Goal: Information Seeking & Learning: Learn about a topic

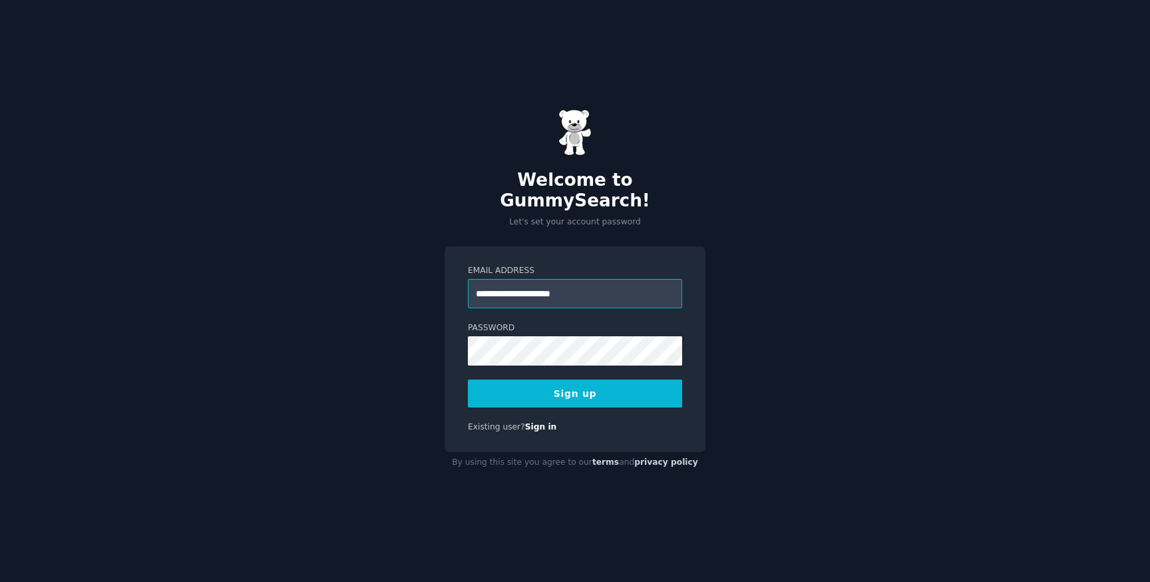
type input "**********"
click at [612, 387] on button "Sign up" at bounding box center [575, 393] width 214 height 28
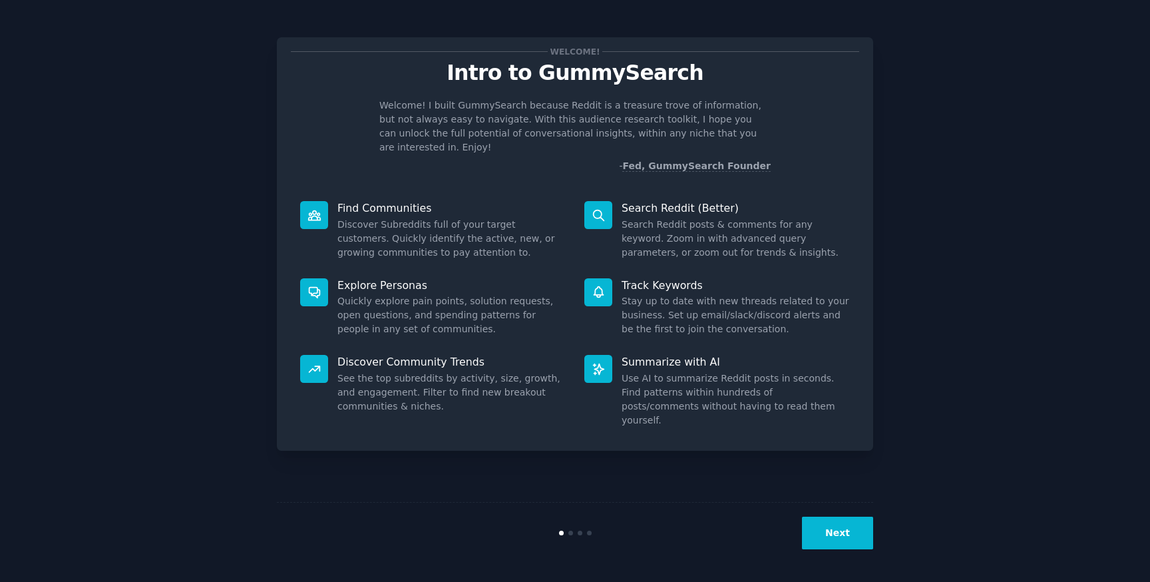
click at [824, 533] on button "Next" at bounding box center [837, 532] width 71 height 33
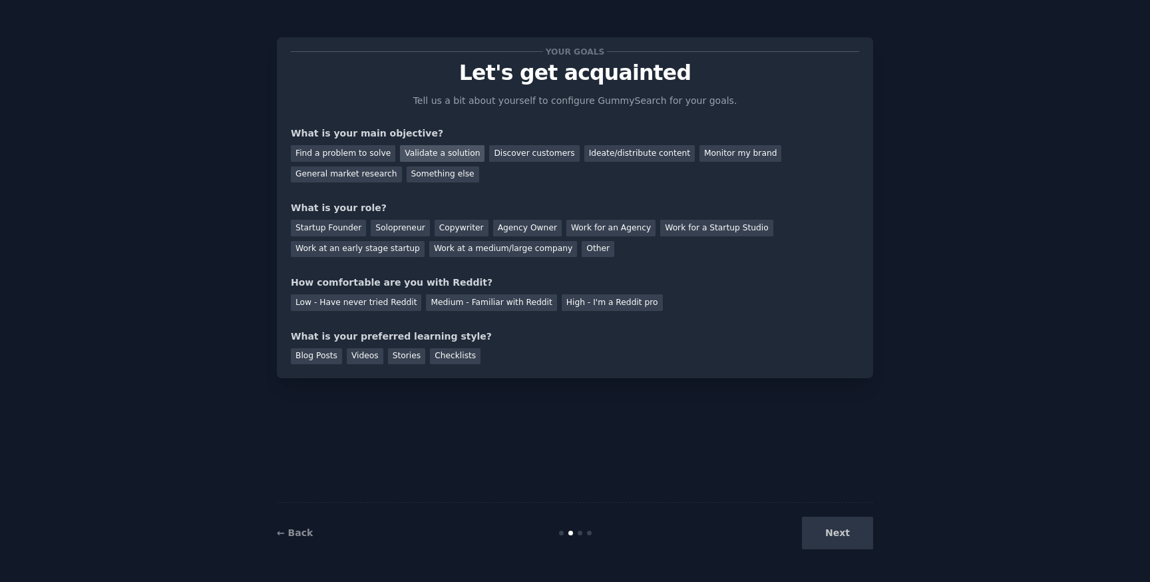
click at [426, 150] on div "Validate a solution" at bounding box center [442, 153] width 85 height 17
click at [507, 156] on div "Discover customers" at bounding box center [534, 153] width 90 height 17
click at [343, 225] on div "Startup Founder" at bounding box center [328, 228] width 75 height 17
click at [461, 303] on div "Medium - Familiar with Reddit" at bounding box center [491, 302] width 130 height 17
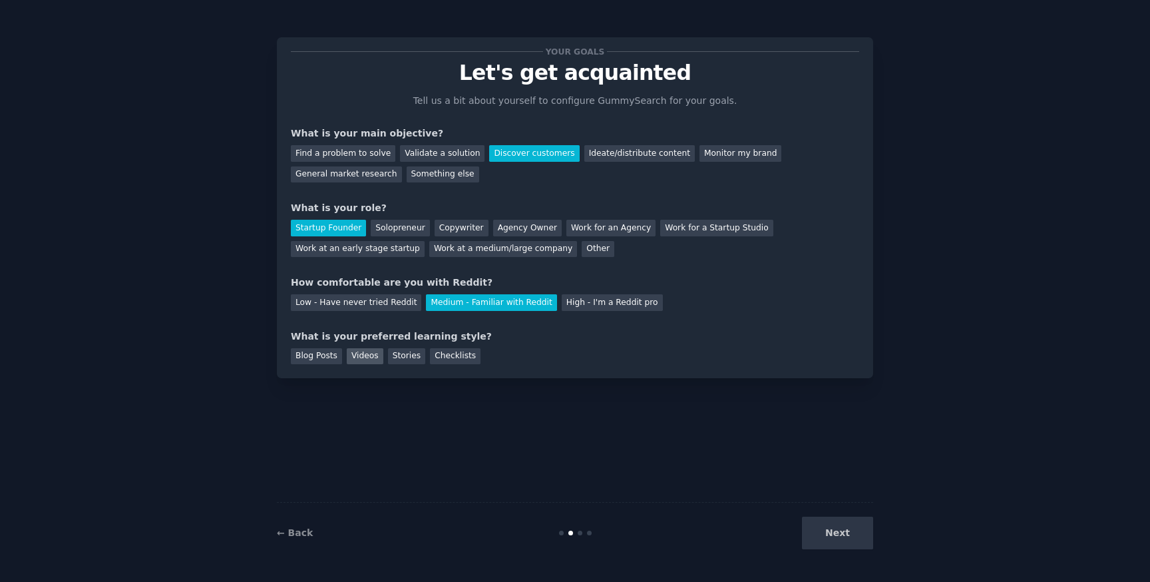
click at [360, 350] on div "Videos" at bounding box center [365, 356] width 37 height 17
click at [449, 156] on div "Validate a solution" at bounding box center [442, 153] width 85 height 17
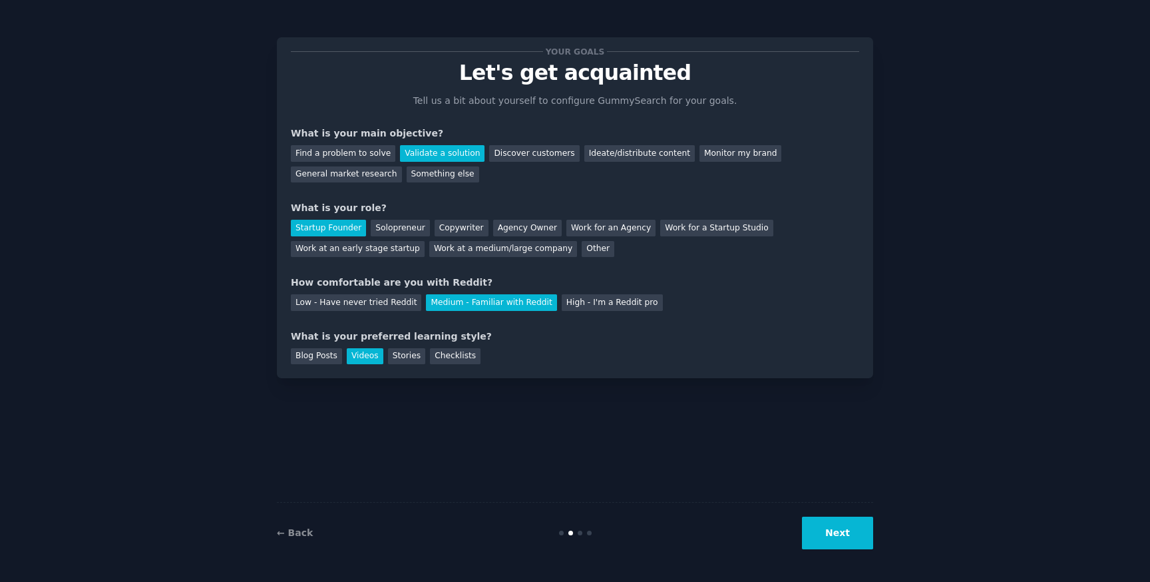
click at [854, 538] on button "Next" at bounding box center [837, 532] width 71 height 33
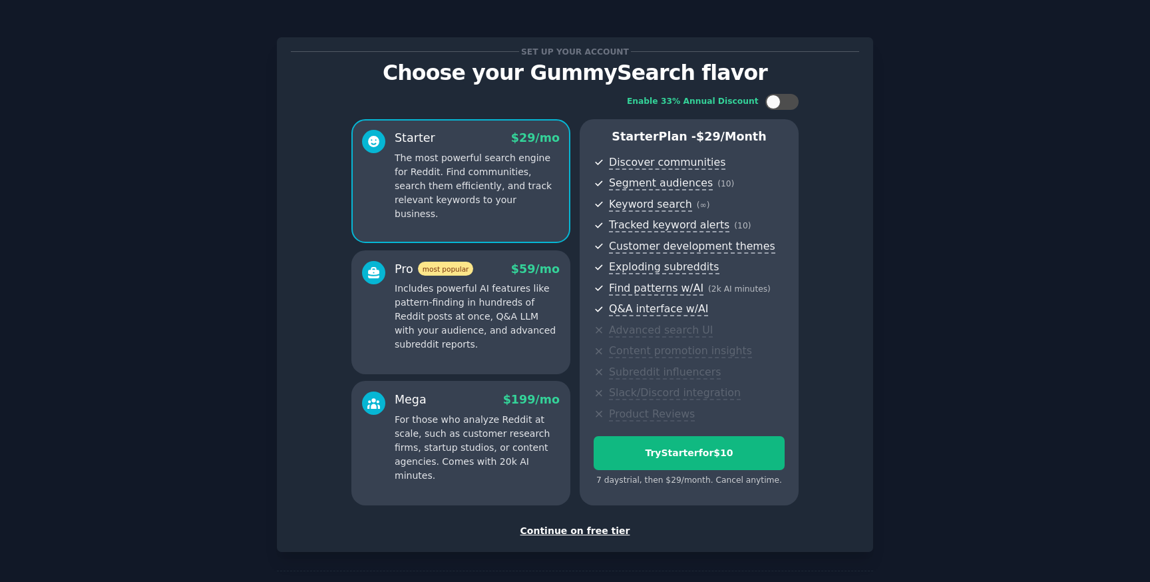
click at [592, 530] on div "Continue on free tier" at bounding box center [575, 531] width 568 height 14
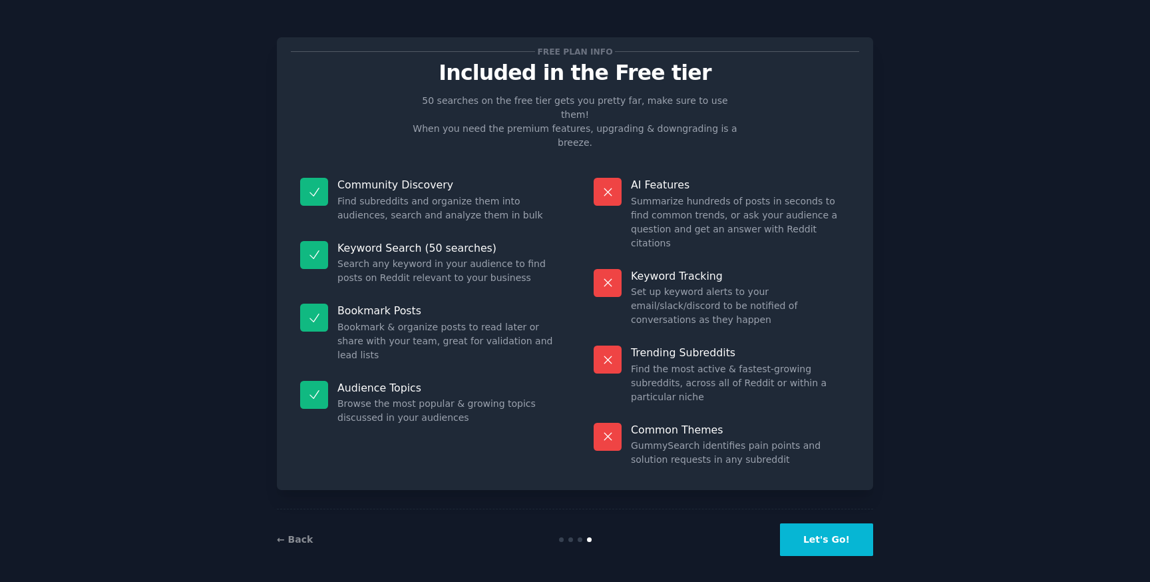
click at [848, 528] on button "Let's Go!" at bounding box center [826, 539] width 93 height 33
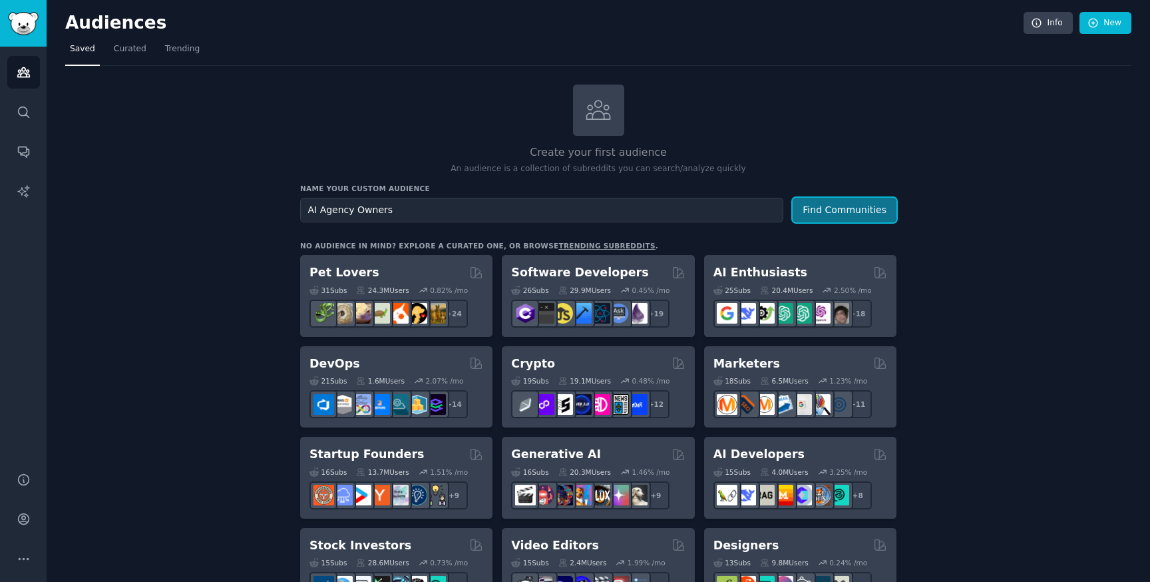
click at [817, 211] on button "Find Communities" at bounding box center [845, 210] width 104 height 25
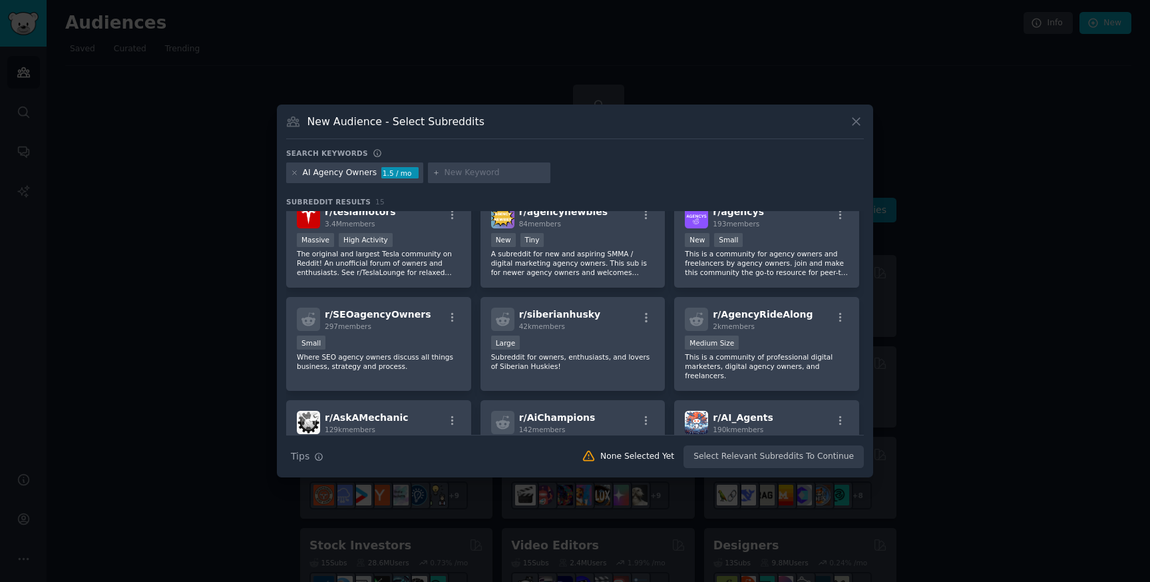
scroll to position [122, 0]
click at [356, 172] on div "AI Agency Owners" at bounding box center [340, 173] width 75 height 12
click at [859, 116] on icon at bounding box center [856, 121] width 14 height 14
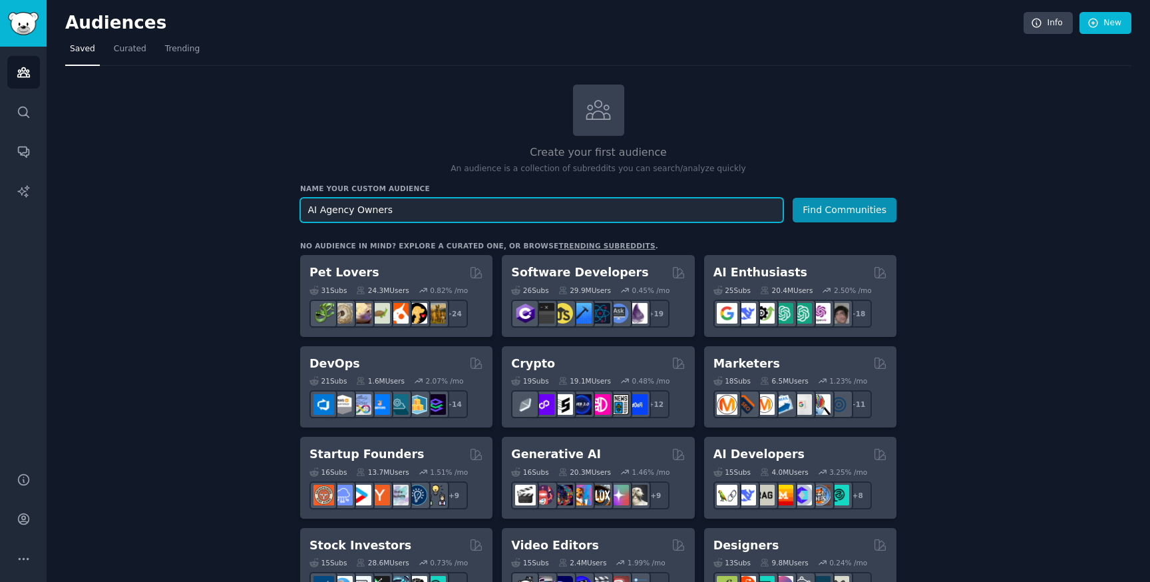
click at [420, 220] on input "AI Agency Owners" at bounding box center [541, 210] width 483 height 25
type input "A"
type input "AI Spenders"
click at [793, 198] on button "Find Communities" at bounding box center [845, 210] width 104 height 25
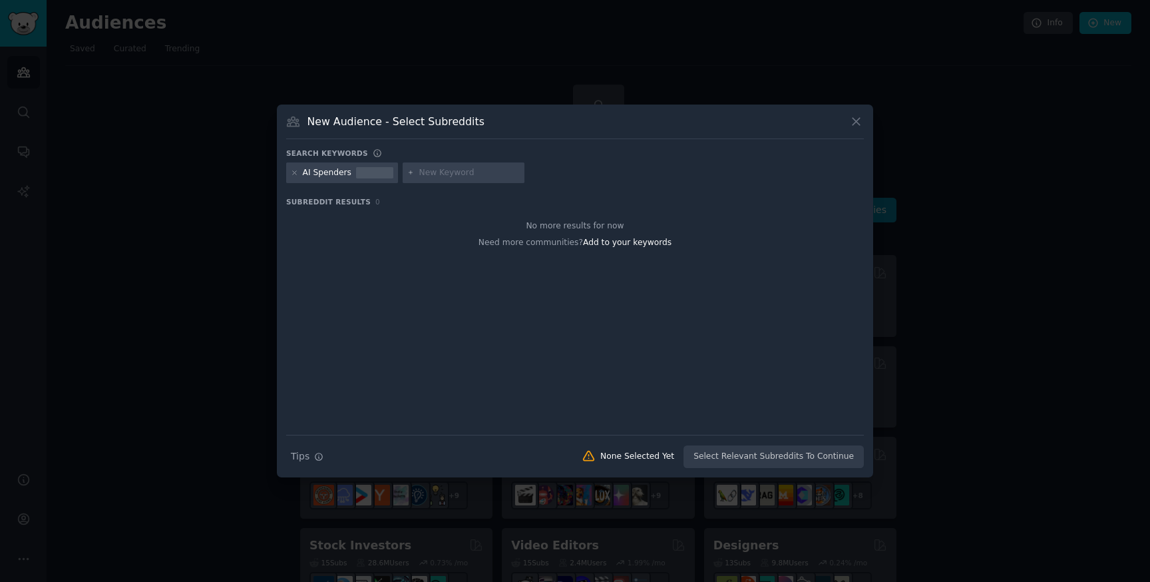
click at [446, 173] on input "text" at bounding box center [469, 173] width 101 height 12
type input "AI spend"
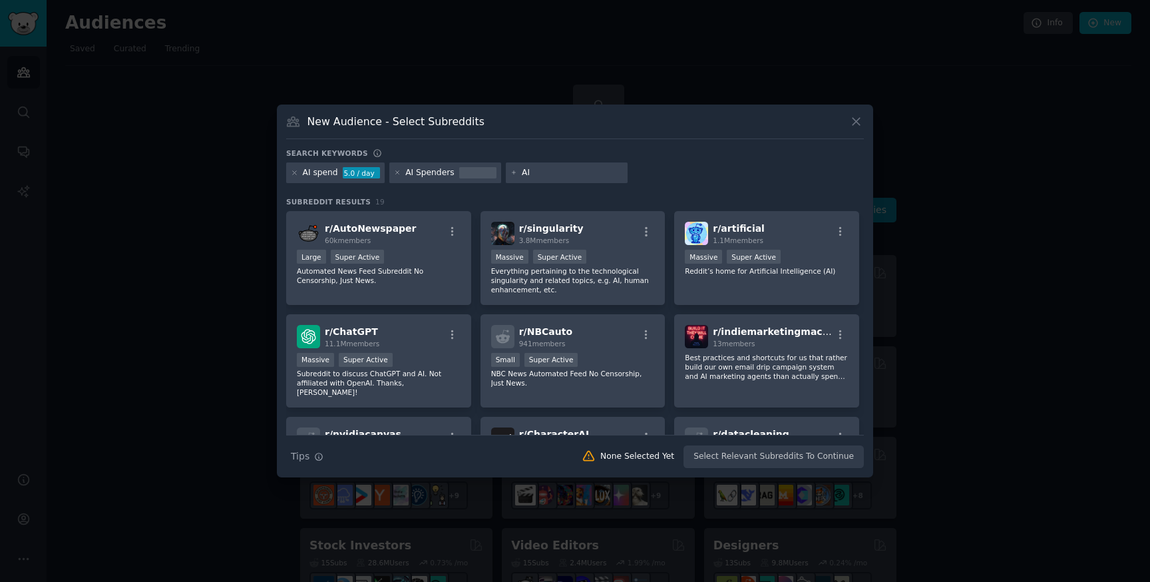
type input "A"
click at [673, 163] on div "AI spend 5.0 / day AI Spenders" at bounding box center [575, 175] width 578 height 26
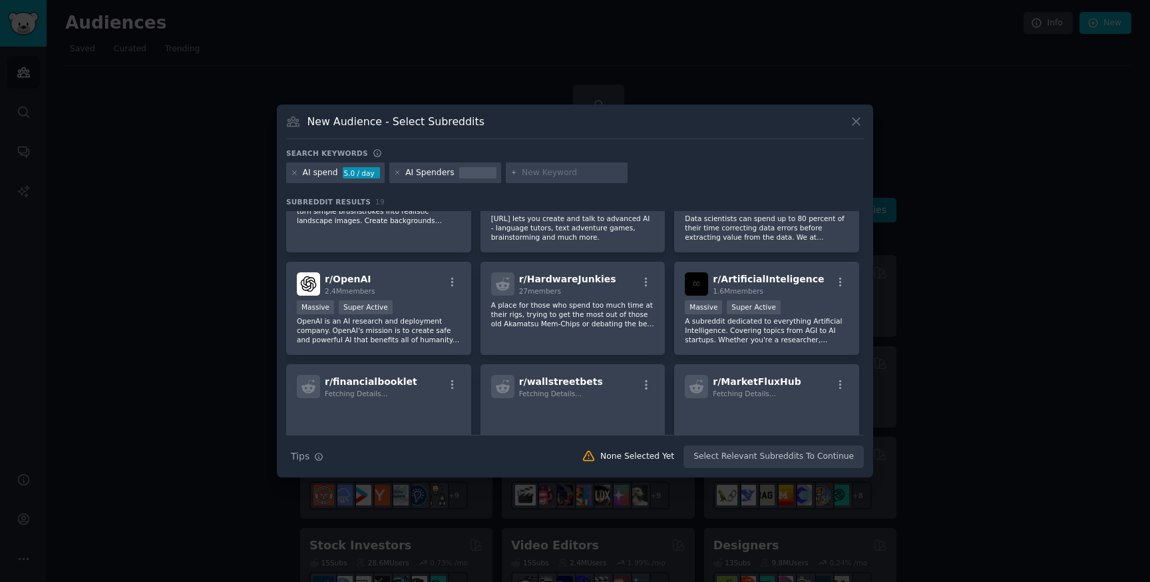
scroll to position [262, 0]
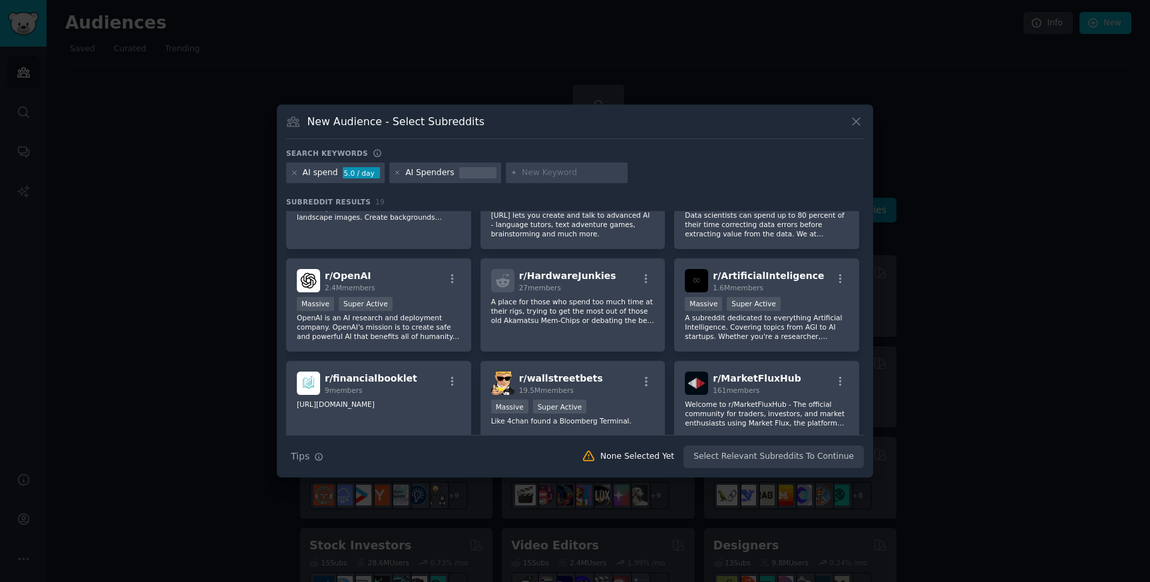
click at [358, 176] on div "5.0 / day" at bounding box center [361, 173] width 37 height 12
click at [394, 172] on icon at bounding box center [397, 172] width 7 height 7
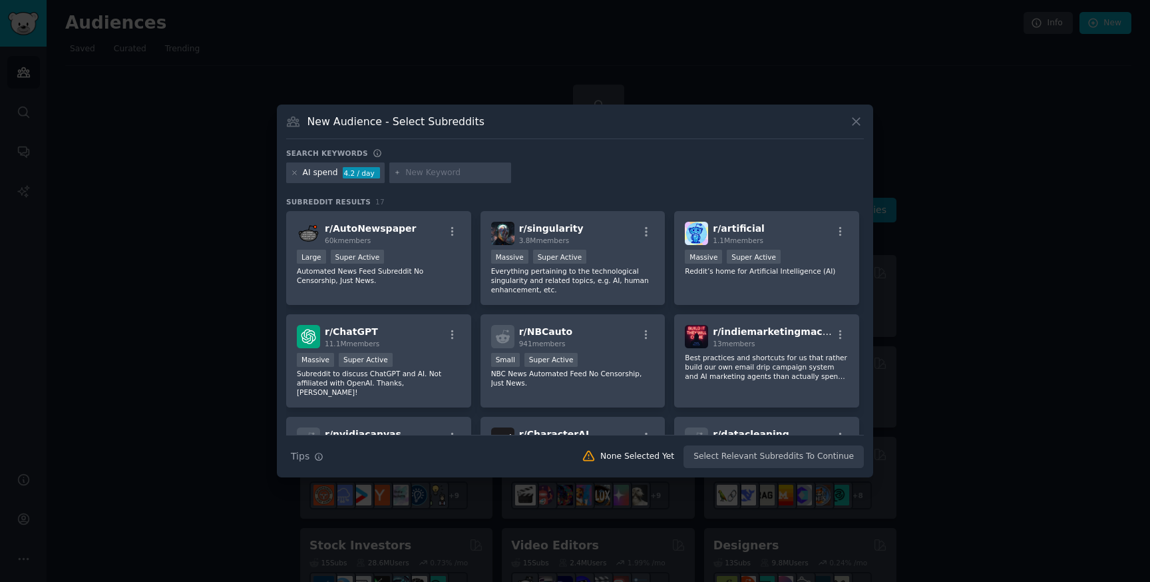
click at [439, 169] on input "text" at bounding box center [455, 173] width 101 height 12
click at [294, 169] on icon at bounding box center [294, 172] width 7 height 7
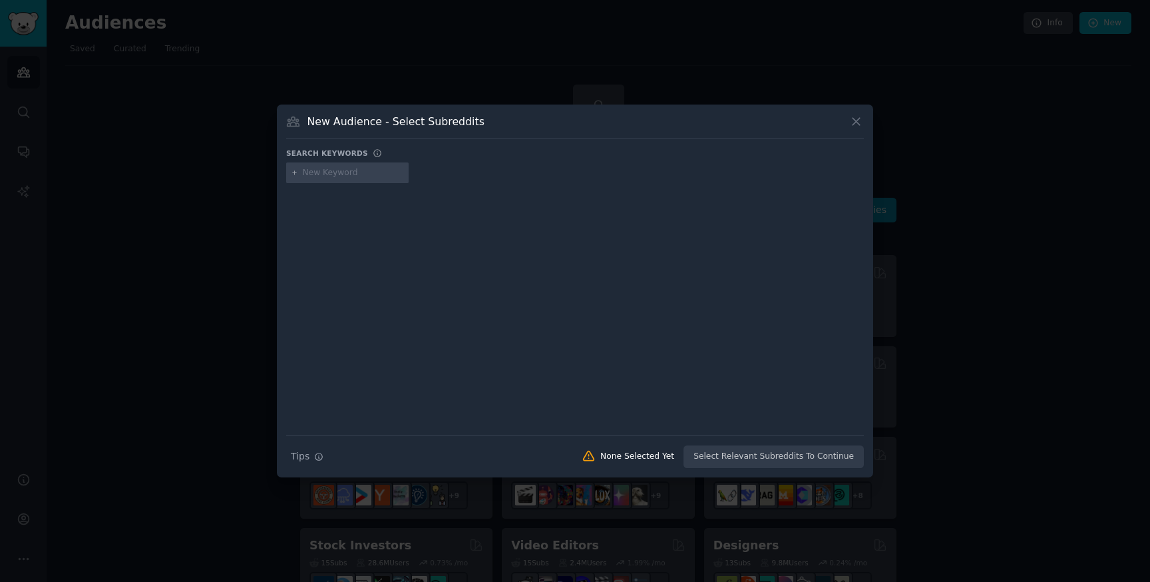
click at [315, 179] on div at bounding box center [347, 172] width 122 height 21
click at [860, 118] on icon at bounding box center [856, 121] width 14 height 14
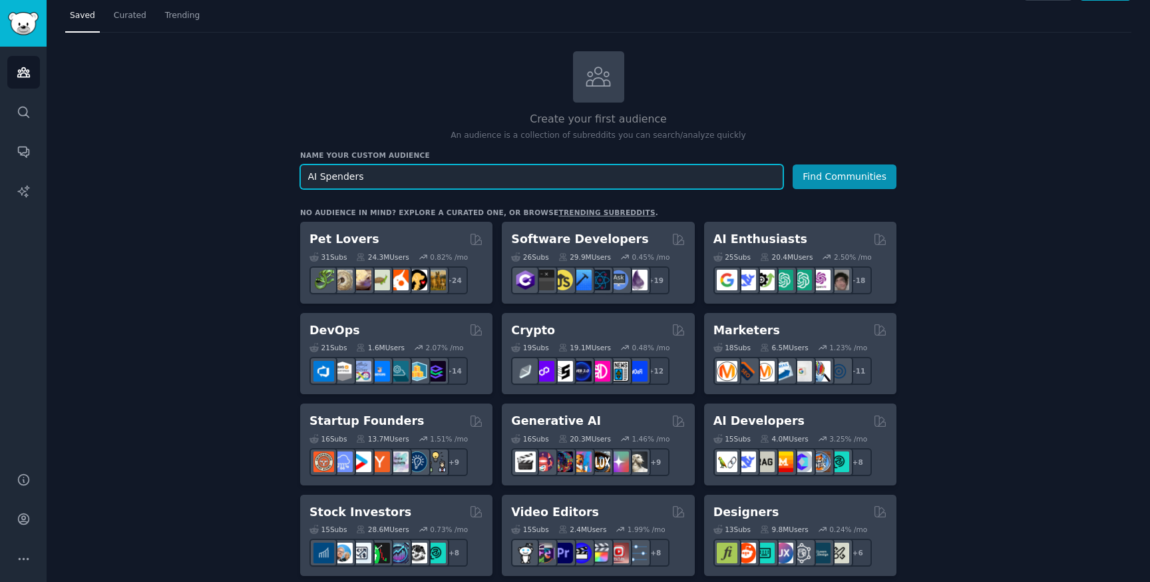
scroll to position [51, 0]
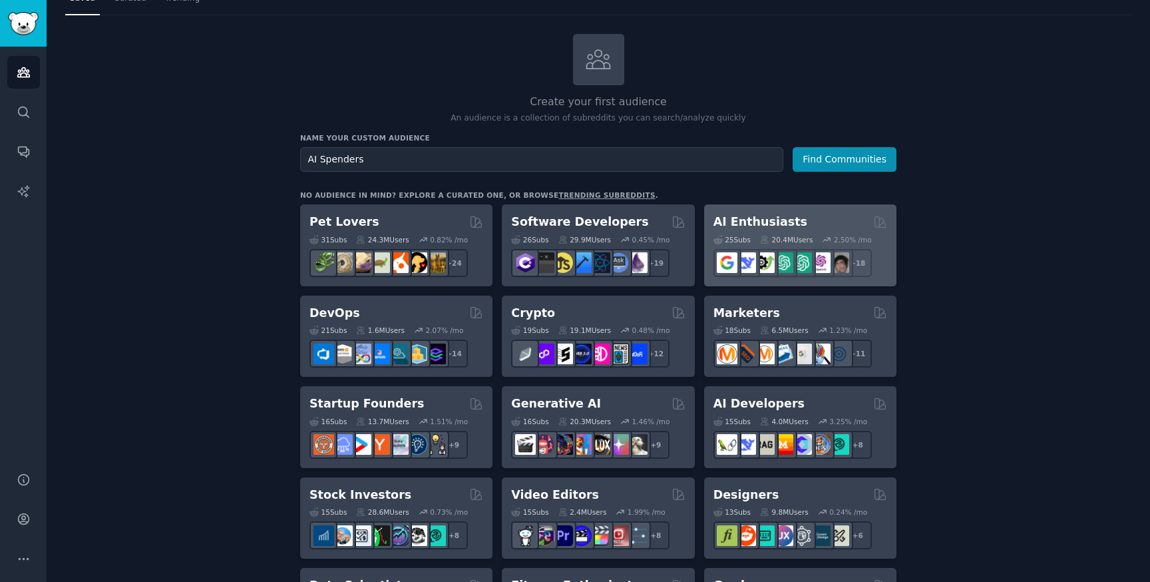
click at [775, 218] on h2 "AI Enthusiasts" at bounding box center [760, 222] width 94 height 17
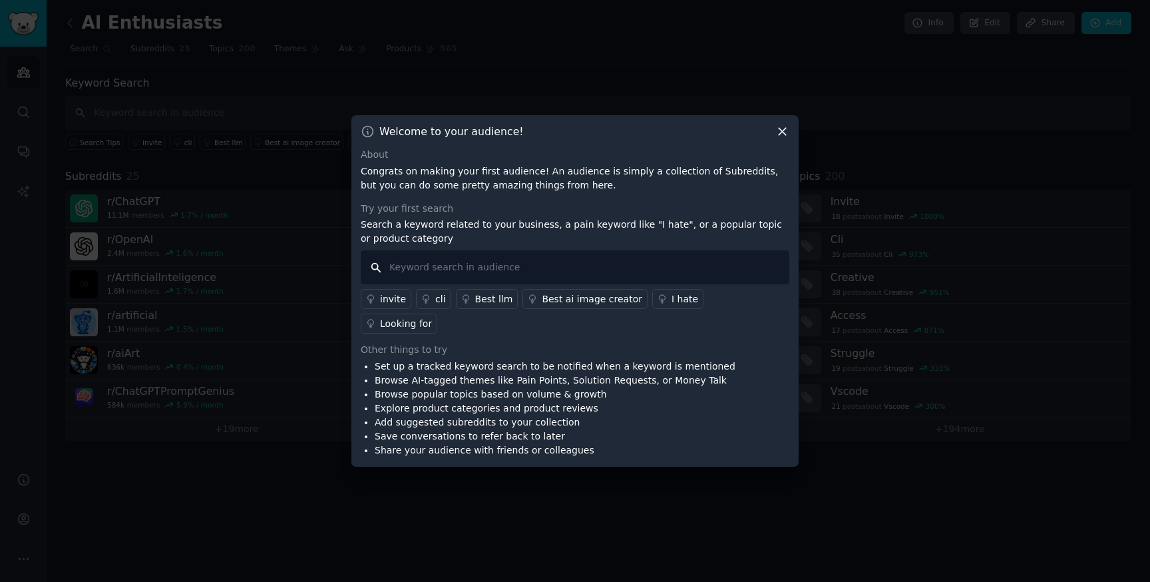
click at [473, 282] on input "text" at bounding box center [575, 267] width 429 height 34
type input "Spend"
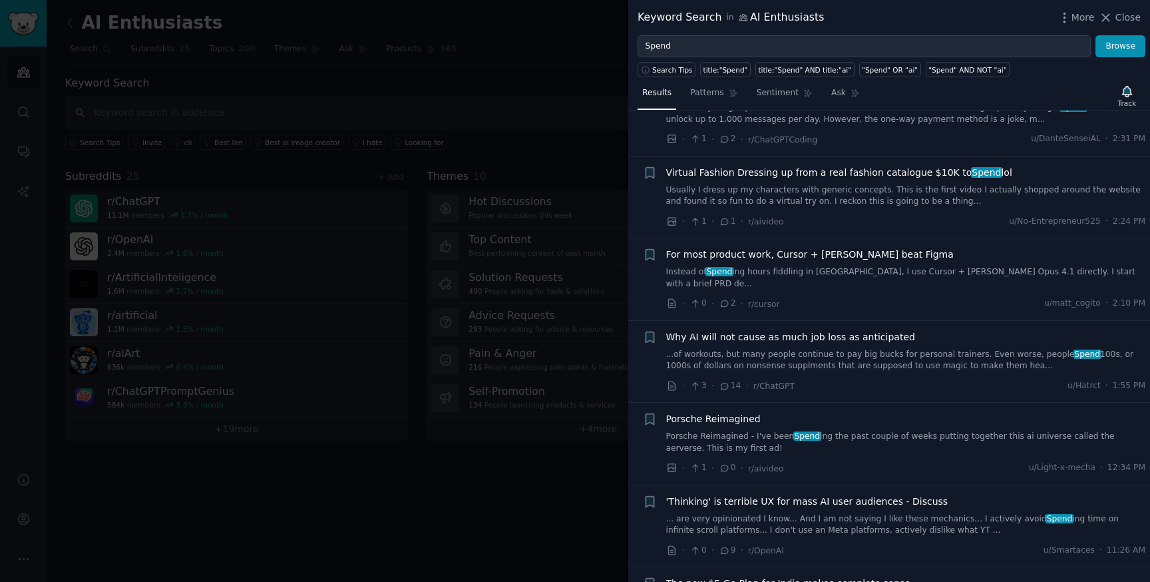
scroll to position [313, 0]
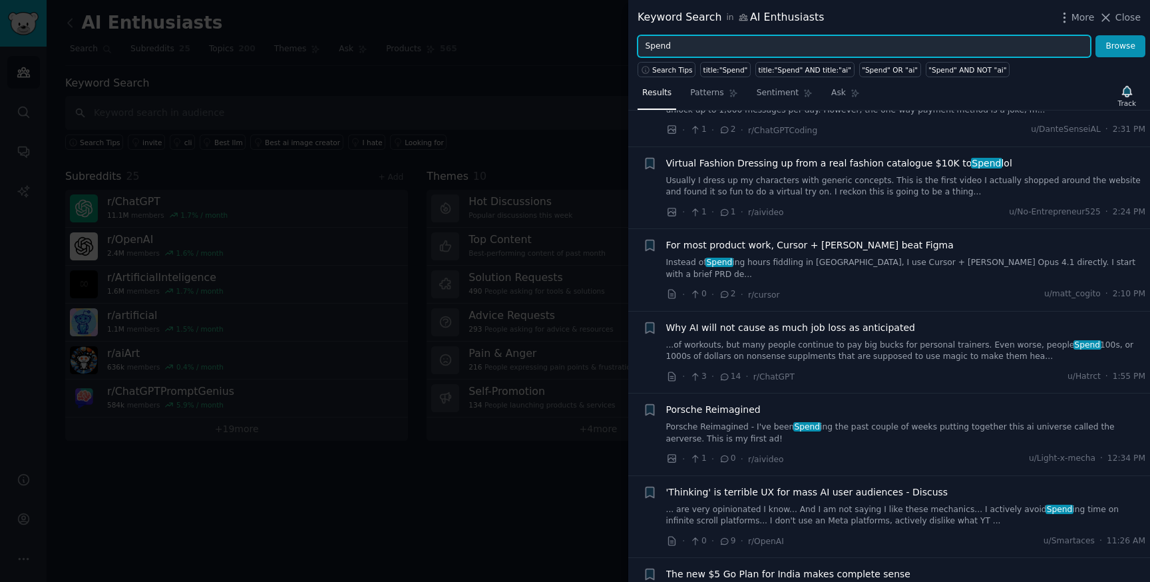
click at [660, 44] on input "Spend" at bounding box center [864, 46] width 453 height 23
type input "cost"
click at [1096, 35] on button "Browse" at bounding box center [1121, 46] width 50 height 23
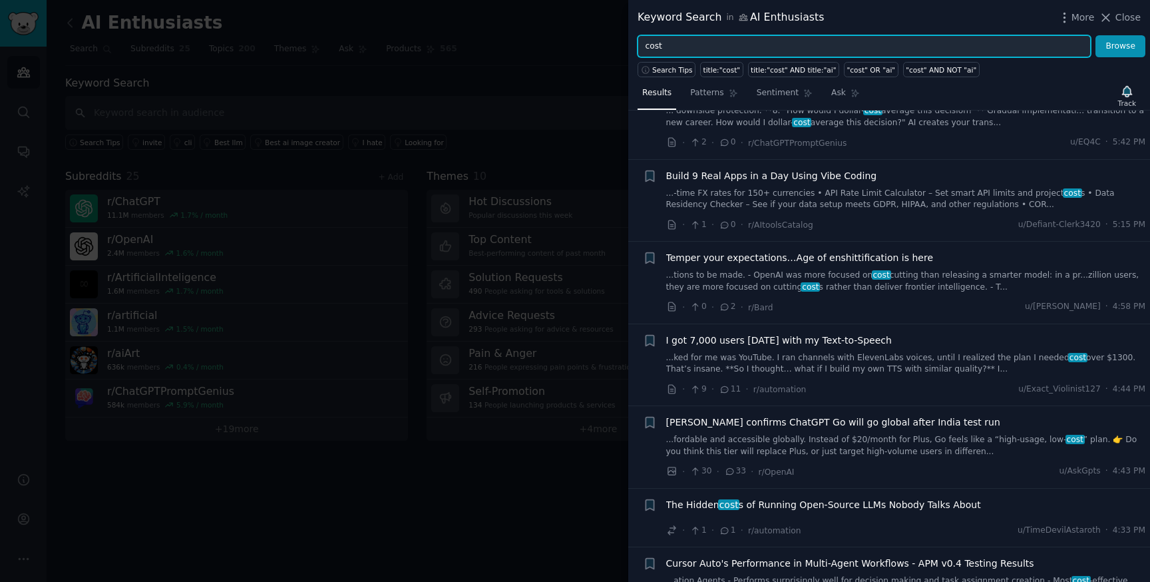
scroll to position [159, 0]
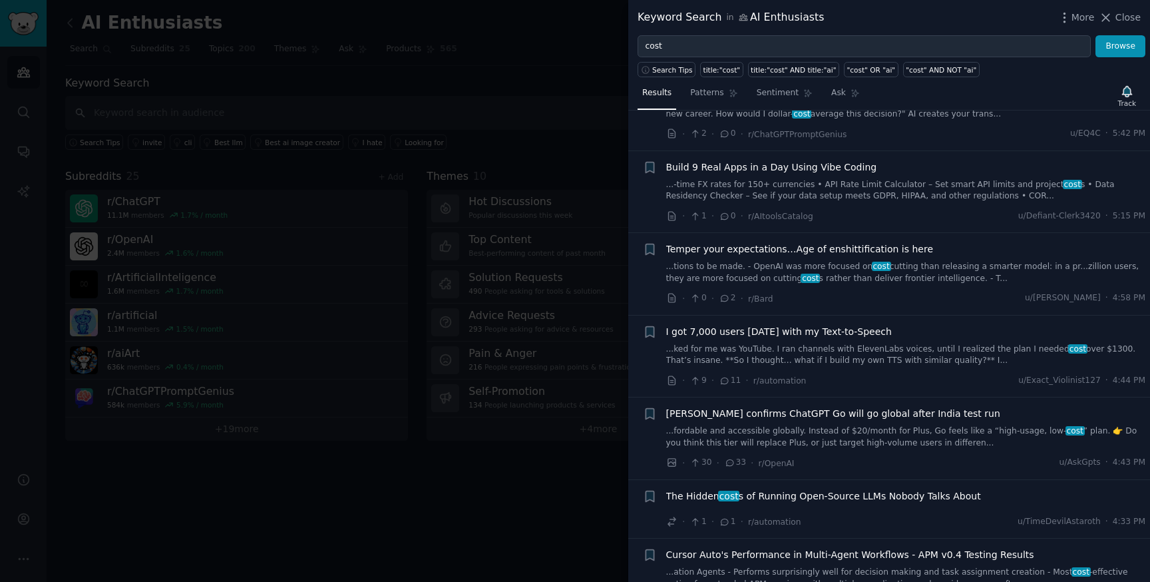
click at [795, 347] on link "...ked for me was YouTube. I ran channels with ElevenLabs voices, until I reali…" at bounding box center [906, 354] width 480 height 23
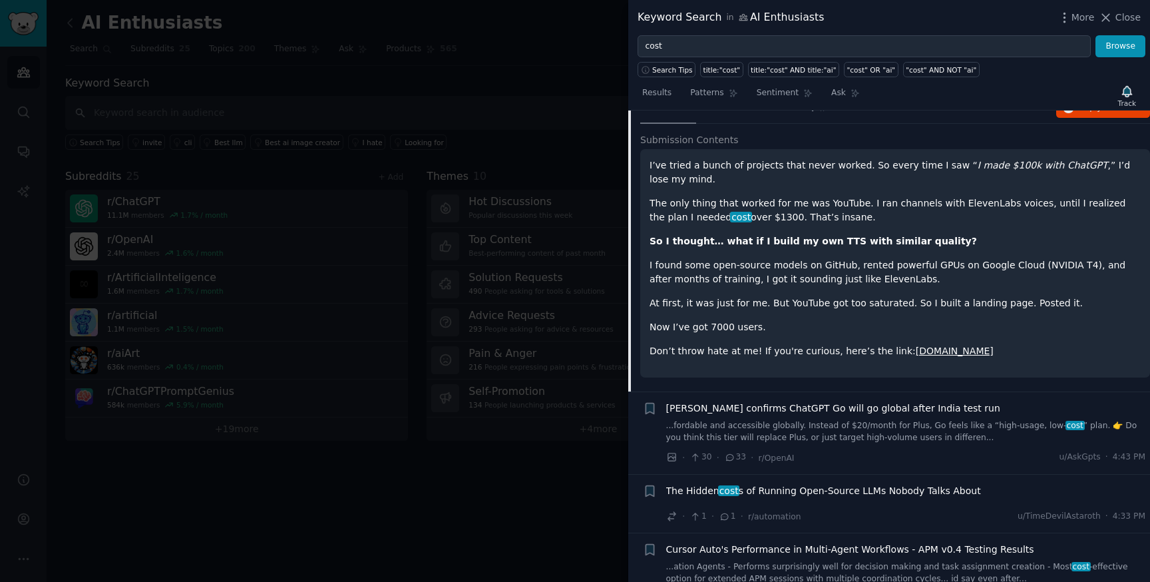
scroll to position [473, 0]
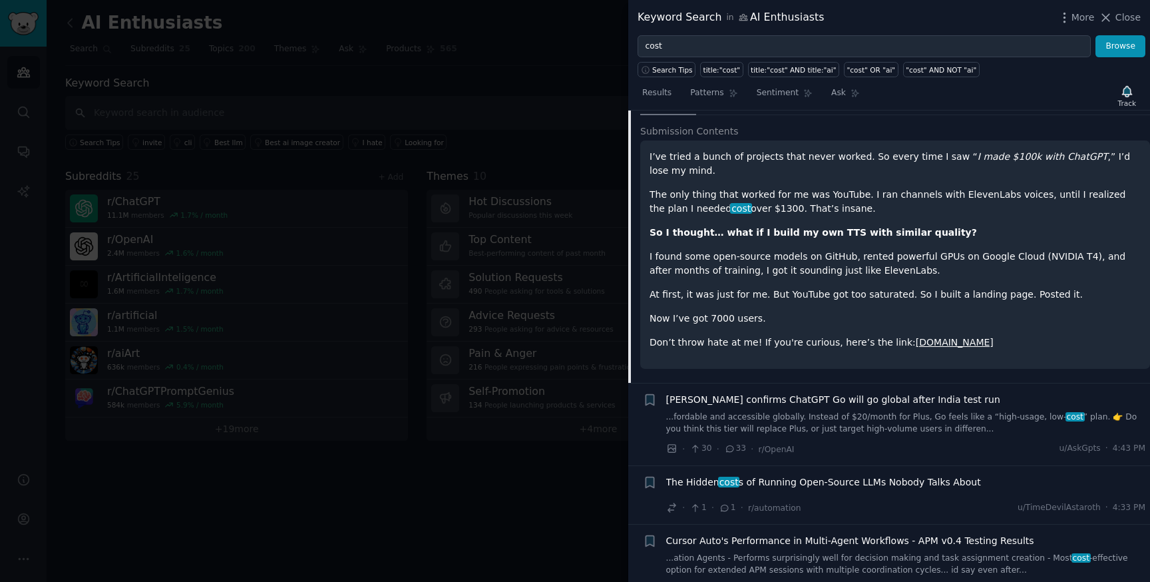
click at [763, 124] on h2 "Submission Contents" at bounding box center [895, 131] width 510 height 14
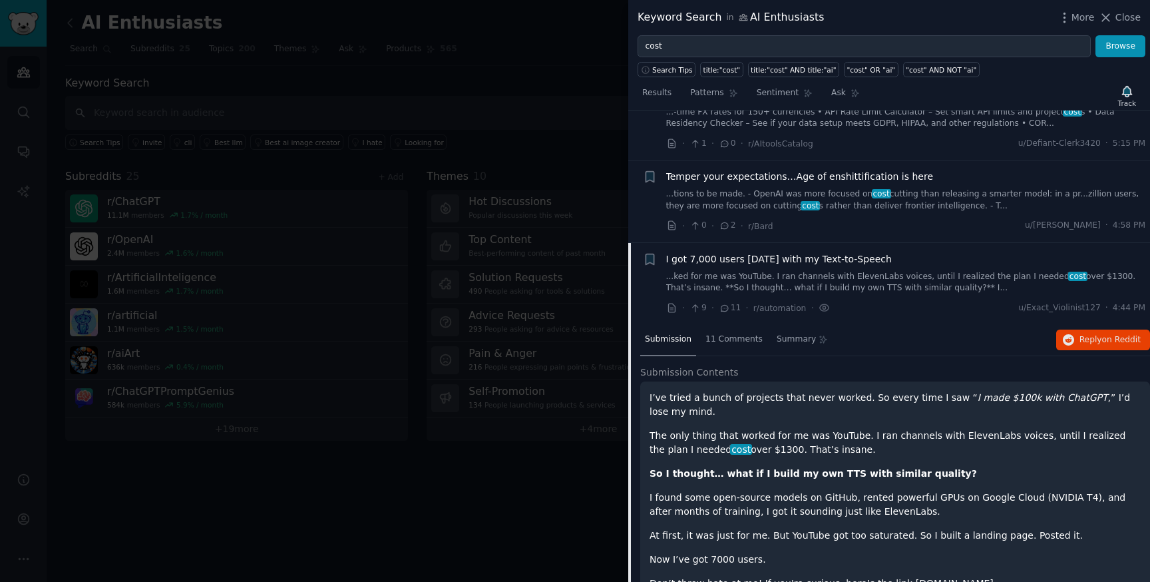
scroll to position [230, 0]
click at [950, 254] on div "I got 7,000 users [DATE] with my Text-to-Speech" at bounding box center [906, 261] width 480 height 14
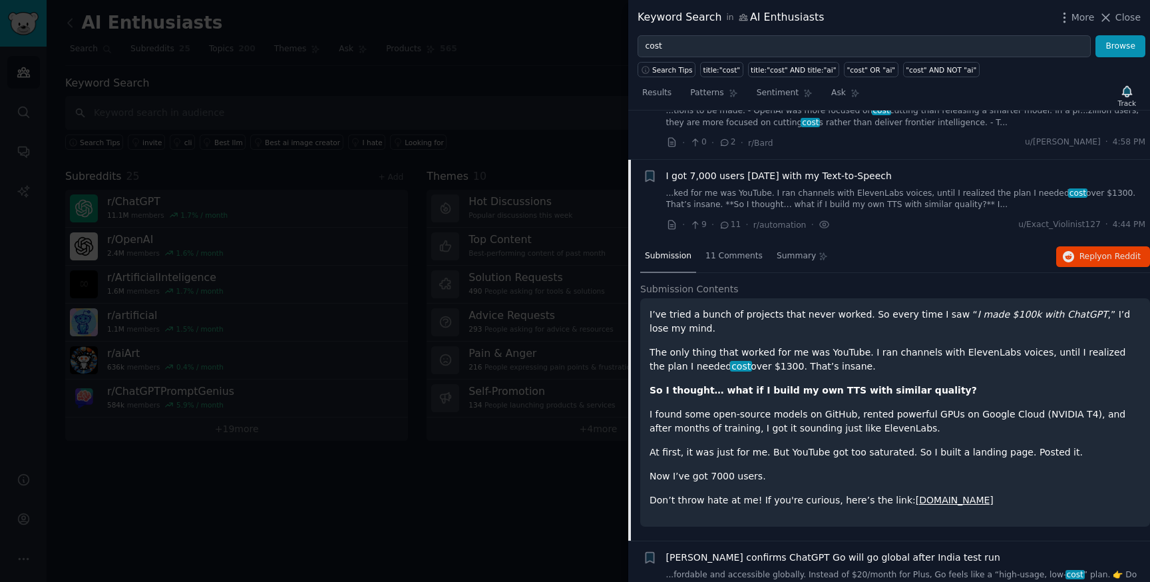
scroll to position [328, 0]
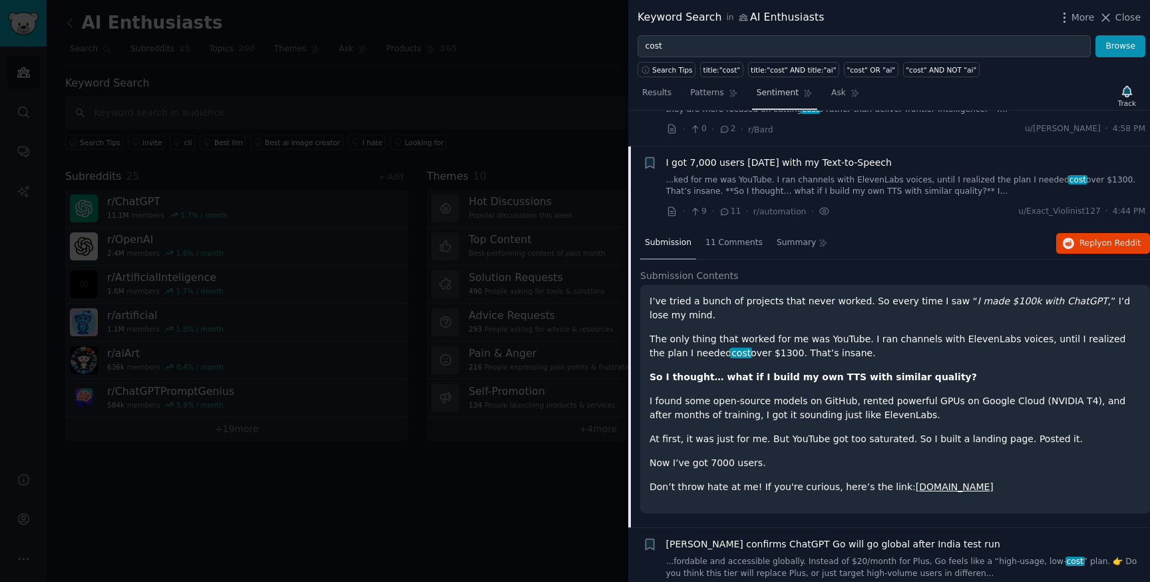
click at [784, 98] on span "Sentiment" at bounding box center [778, 93] width 42 height 12
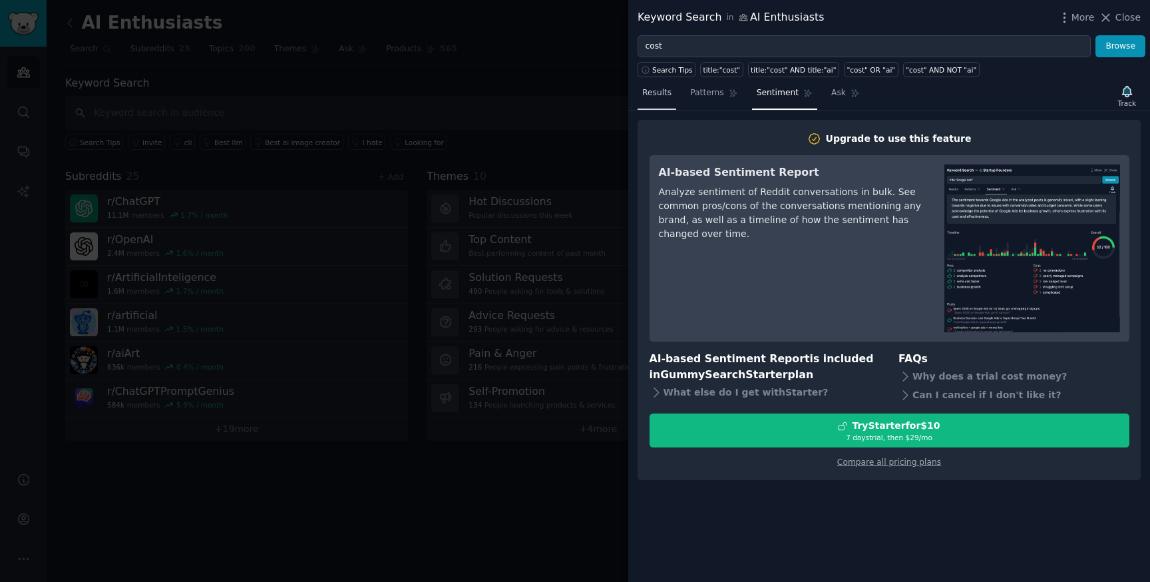
click at [656, 102] on link "Results" at bounding box center [657, 96] width 39 height 27
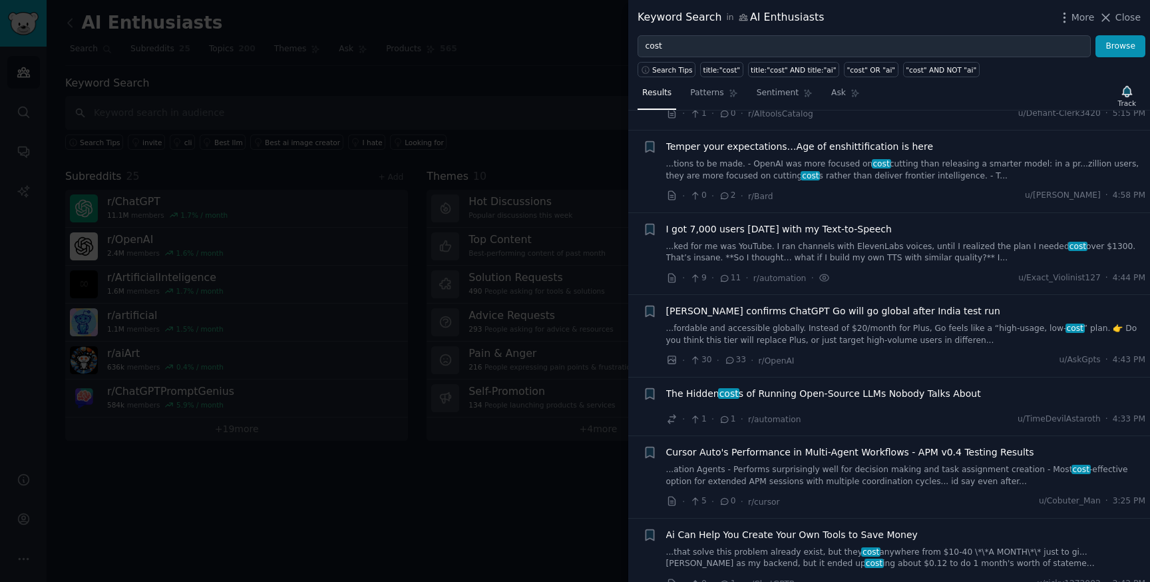
scroll to position [265, 0]
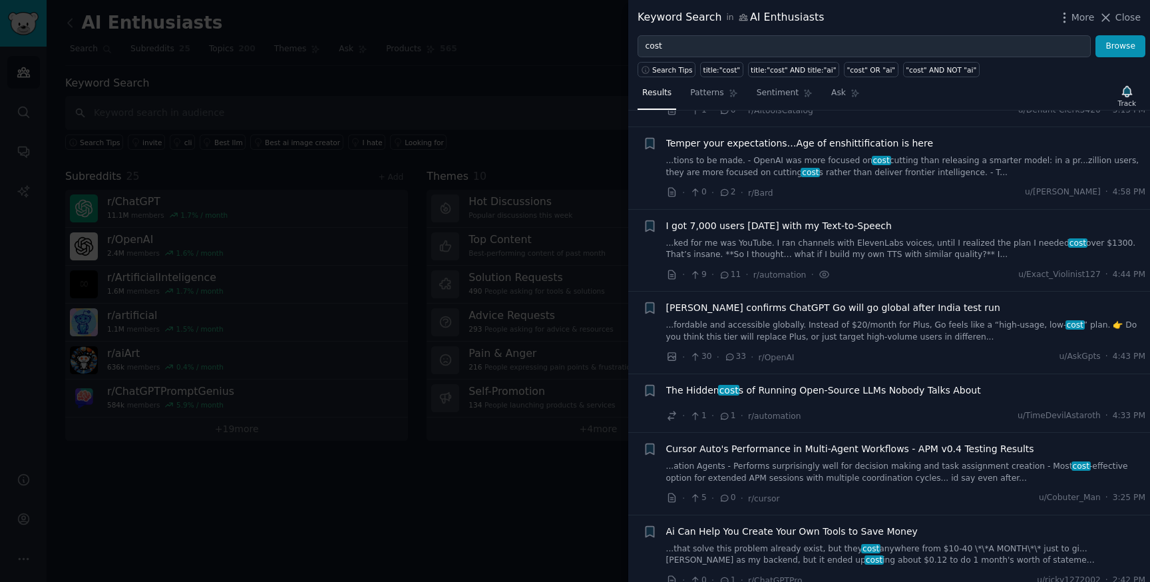
click at [828, 155] on link "...tions to be made. - OpenAI was more focused on cost cutting than releasing a…" at bounding box center [906, 166] width 480 height 23
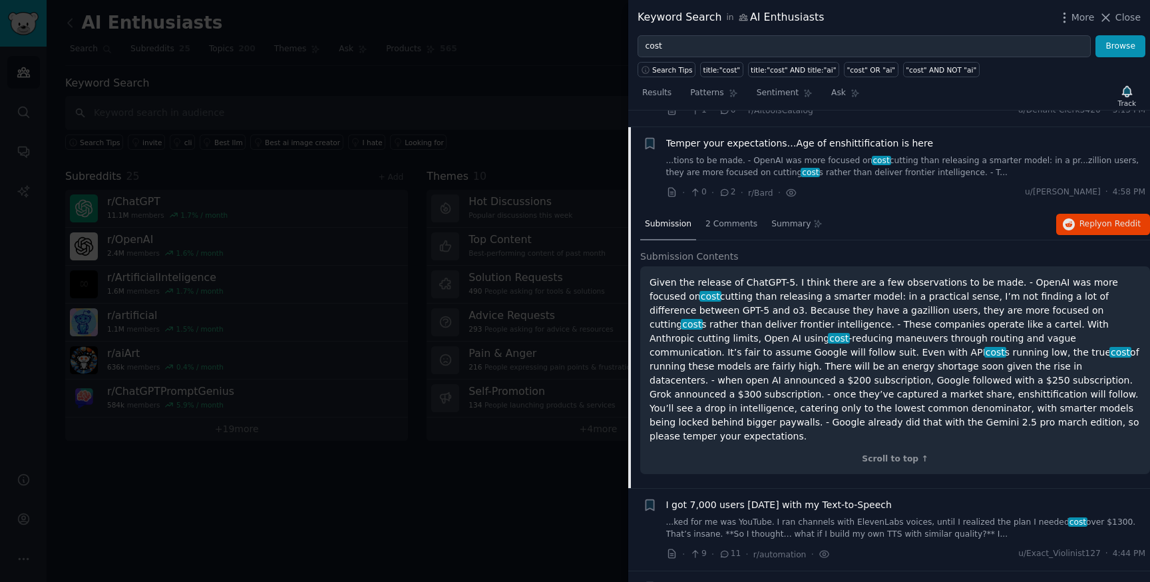
scroll to position [268, 0]
click at [828, 152] on link "...tions to be made. - OpenAI was more focused on cost cutting than releasing a…" at bounding box center [906, 163] width 480 height 23
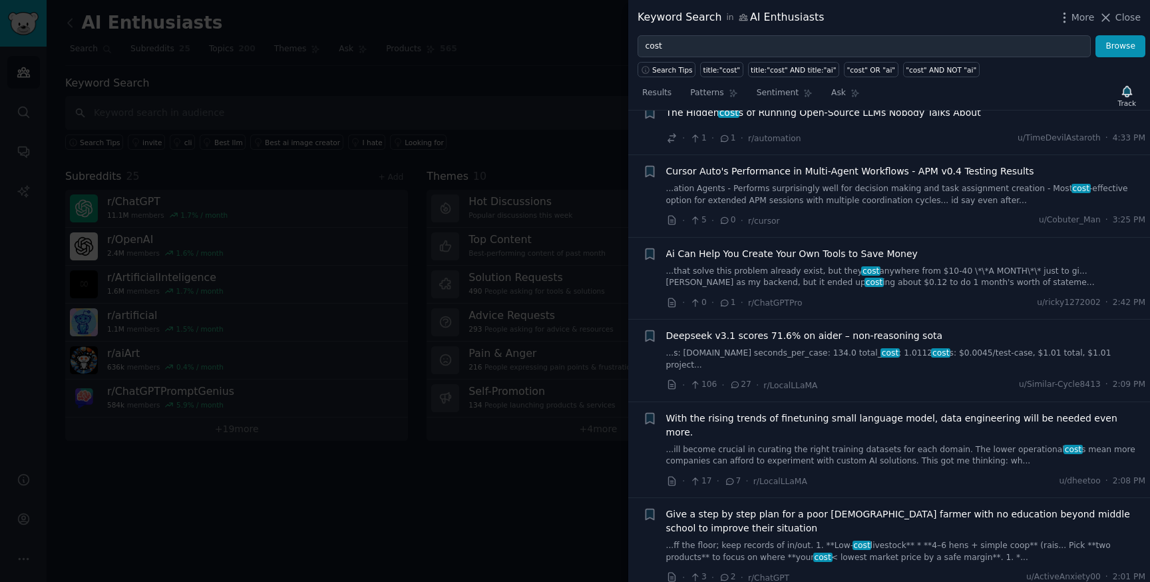
scroll to position [545, 0]
